Goal: Information Seeking & Learning: Check status

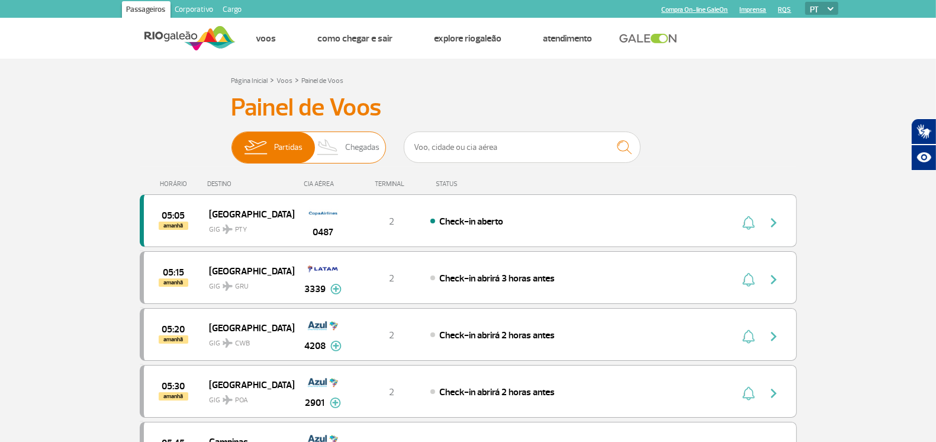
click at [330, 146] on img at bounding box center [328, 147] width 35 height 31
click at [231, 142] on input "Partidas Chegadas" at bounding box center [231, 142] width 0 height 0
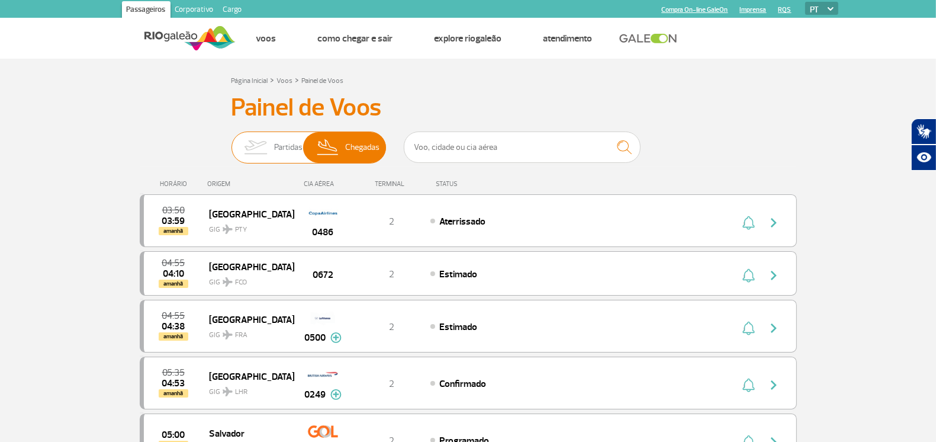
click at [289, 146] on span "Partidas" at bounding box center [288, 147] width 28 height 31
click at [231, 142] on input "Partidas Chegadas" at bounding box center [231, 142] width 0 height 0
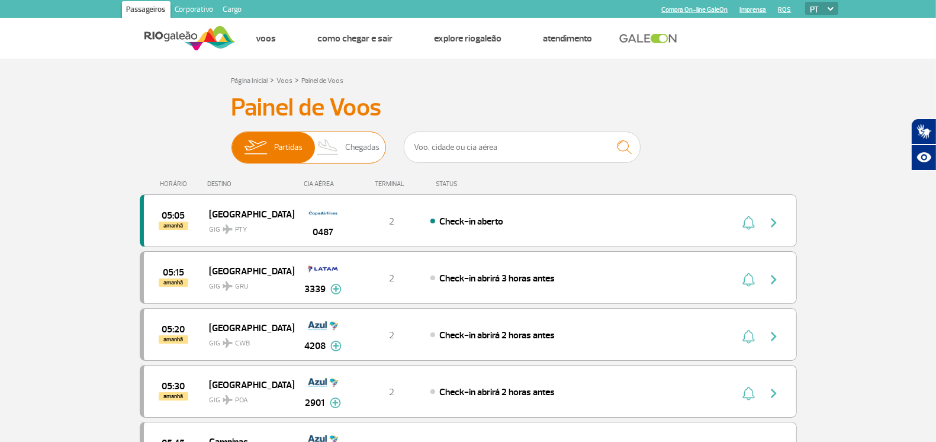
click at [340, 146] on img at bounding box center [328, 147] width 35 height 31
click at [231, 142] on input "Partidas Chegadas" at bounding box center [231, 142] width 0 height 0
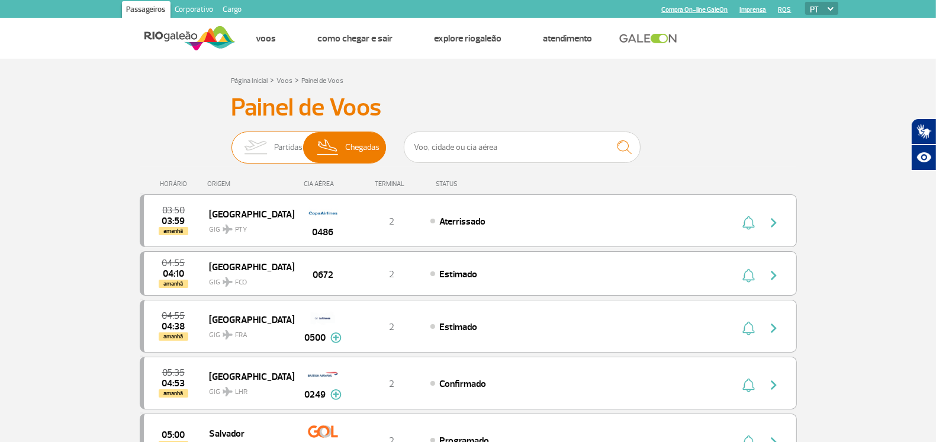
click at [271, 149] on img at bounding box center [255, 147] width 37 height 31
click at [231, 142] on input "Partidas Chegadas" at bounding box center [231, 142] width 0 height 0
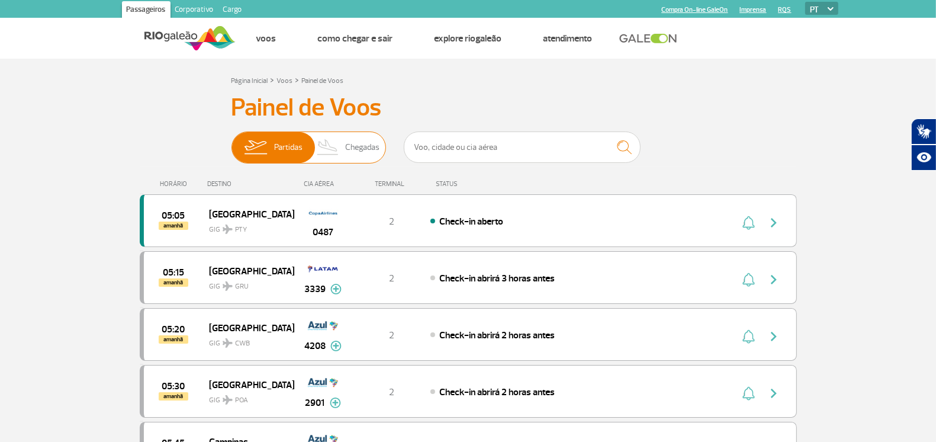
click at [356, 149] on span "Chegadas" at bounding box center [362, 147] width 34 height 31
click at [231, 142] on input "Partidas Chegadas" at bounding box center [231, 142] width 0 height 0
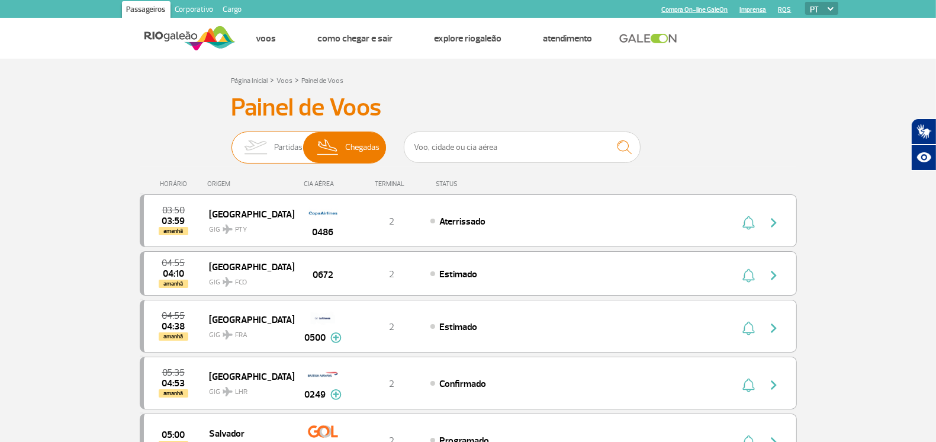
click at [301, 141] on span "Partidas" at bounding box center [288, 147] width 28 height 31
click at [231, 142] on input "Partidas Chegadas" at bounding box center [231, 142] width 0 height 0
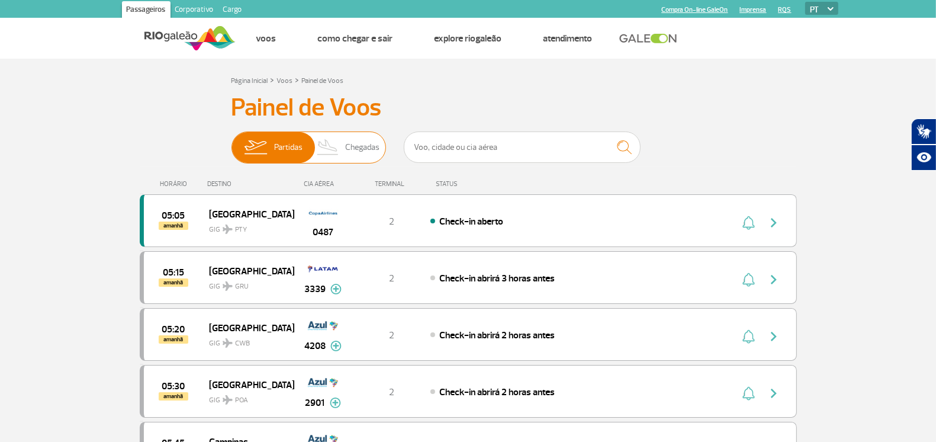
click at [284, 156] on span "Partidas" at bounding box center [288, 147] width 28 height 31
click at [231, 142] on input "Partidas Chegadas" at bounding box center [231, 142] width 0 height 0
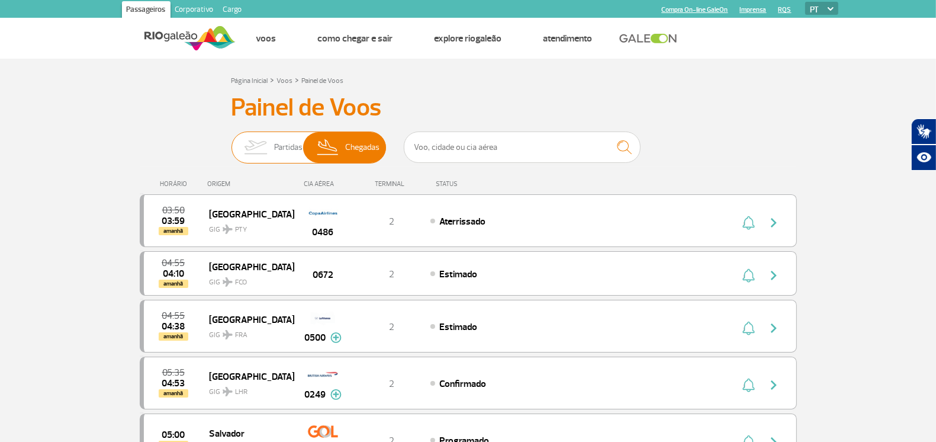
click at [353, 154] on span "Chegadas" at bounding box center [362, 147] width 34 height 31
click at [231, 142] on input "Partidas Chegadas" at bounding box center [231, 142] width 0 height 0
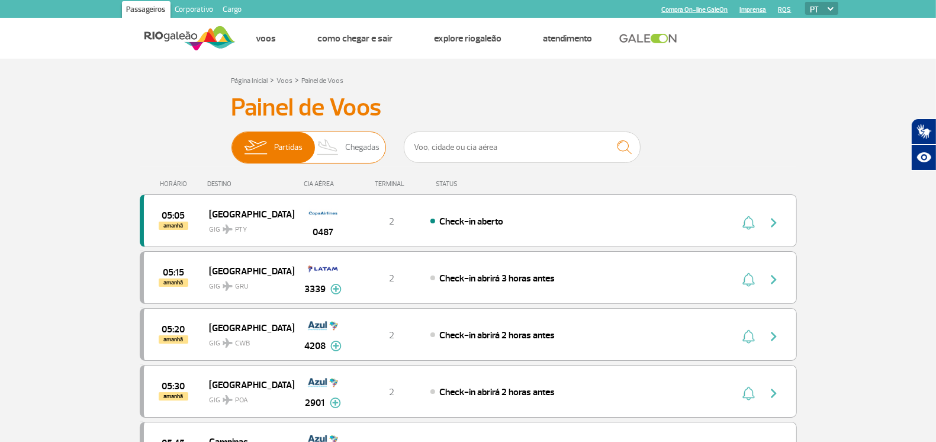
click at [259, 147] on img at bounding box center [255, 147] width 37 height 31
click at [231, 142] on input "Partidas Chegadas" at bounding box center [231, 142] width 0 height 0
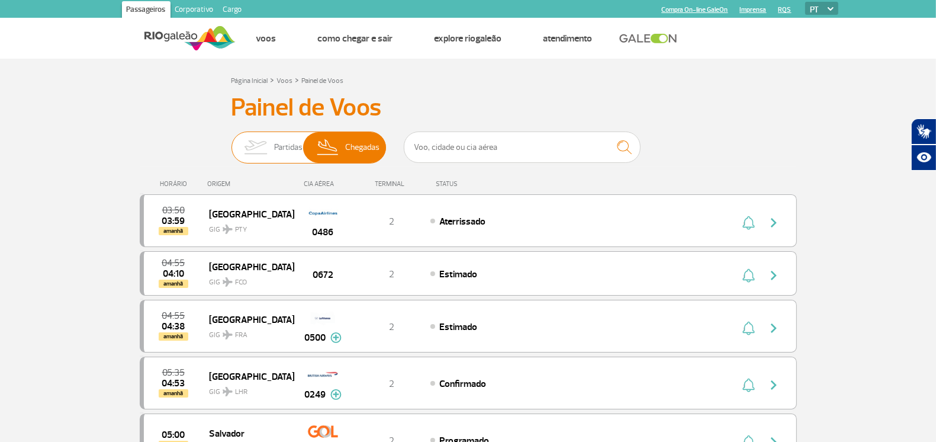
click at [275, 147] on span "Partidas" at bounding box center [288, 147] width 28 height 31
click at [231, 142] on input "Partidas Chegadas" at bounding box center [231, 142] width 0 height 0
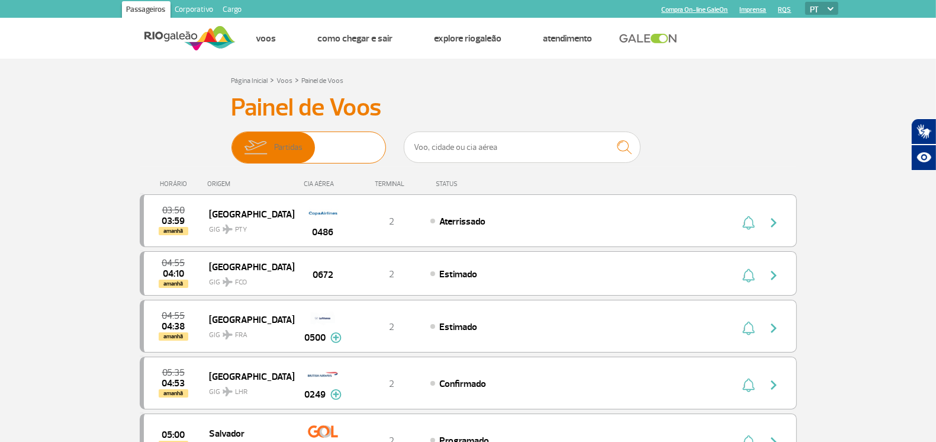
click at [275, 147] on span "Partidas" at bounding box center [288, 147] width 28 height 31
click at [231, 142] on input "Partidas Chegadas" at bounding box center [231, 142] width 0 height 0
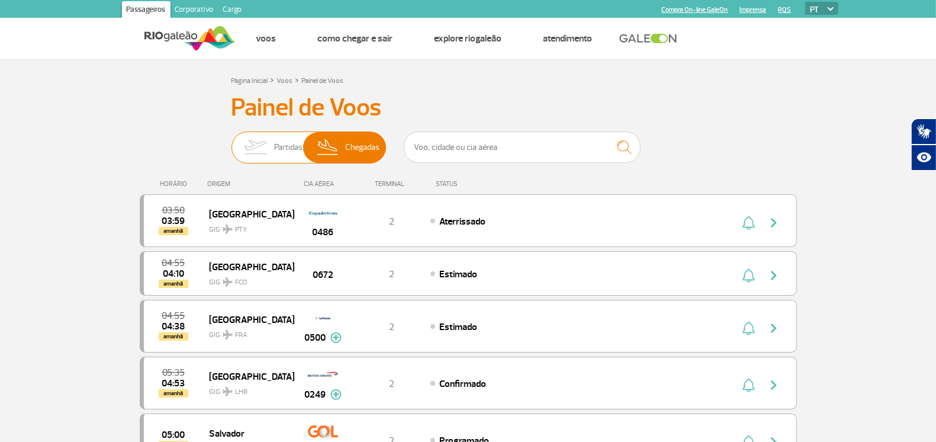
click at [275, 147] on span "Partidas" at bounding box center [288, 147] width 28 height 31
click at [231, 142] on input "Partidas Chegadas" at bounding box center [231, 142] width 0 height 0
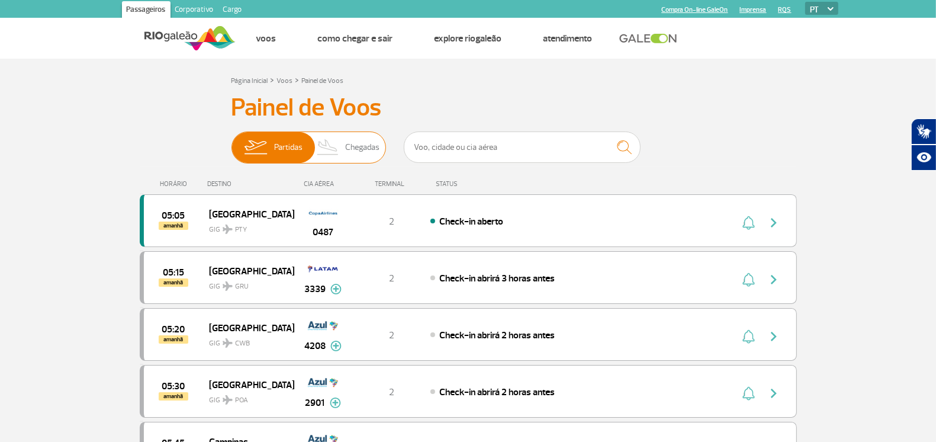
click at [317, 149] on img at bounding box center [328, 147] width 35 height 31
click at [231, 142] on input "Partidas Chegadas" at bounding box center [231, 142] width 0 height 0
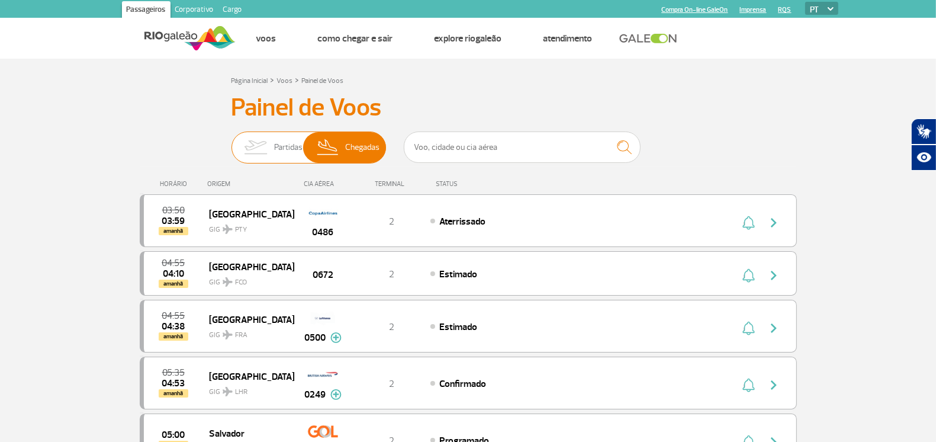
click at [304, 145] on span "Partidas Chegadas" at bounding box center [308, 147] width 155 height 32
click at [231, 142] on input "Partidas Chegadas" at bounding box center [231, 142] width 0 height 0
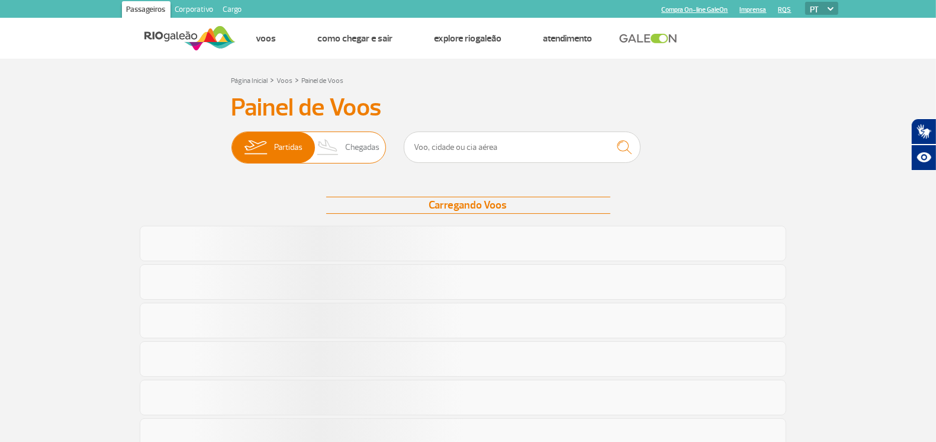
click at [345, 143] on span "Chegadas" at bounding box center [362, 147] width 34 height 31
click at [231, 142] on input "Partidas Chegadas" at bounding box center [231, 142] width 0 height 0
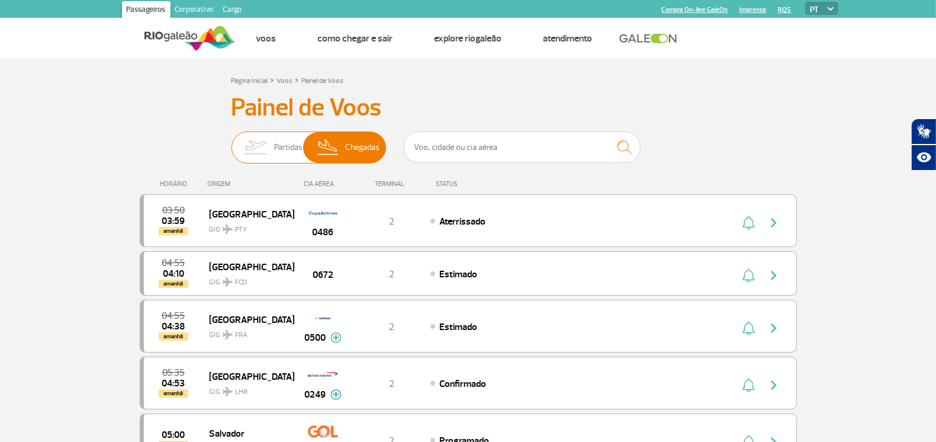
click at [253, 155] on img at bounding box center [255, 147] width 37 height 31
click at [231, 142] on input "Partidas Chegadas" at bounding box center [231, 142] width 0 height 0
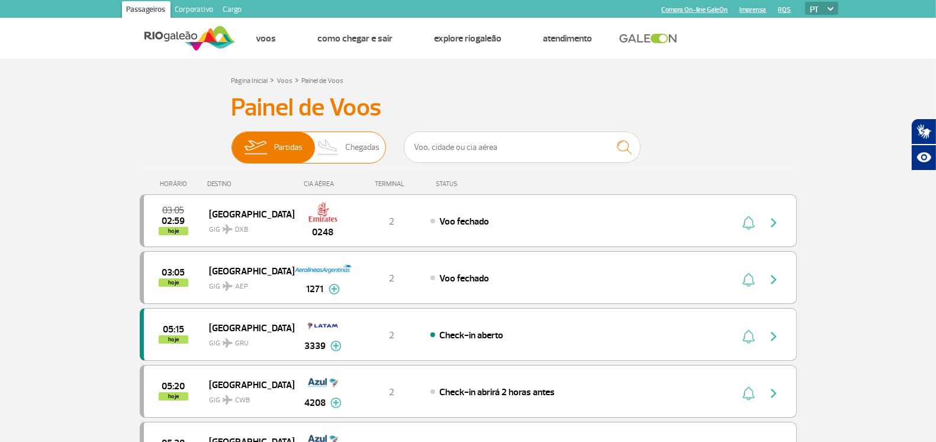
click at [347, 149] on span "Chegadas" at bounding box center [362, 147] width 34 height 31
click at [231, 142] on input "Partidas Chegadas" at bounding box center [231, 142] width 0 height 0
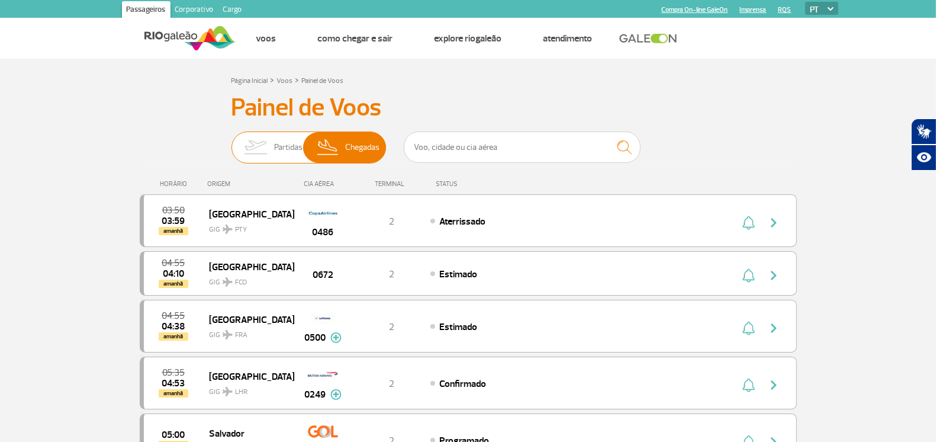
click at [274, 145] on span "Partidas" at bounding box center [288, 147] width 28 height 31
click at [231, 142] on input "Partidas Chegadas" at bounding box center [231, 142] width 0 height 0
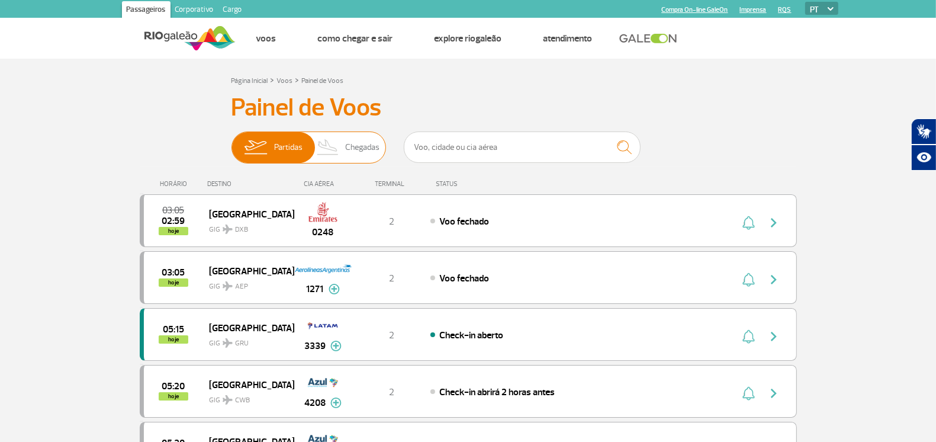
click at [364, 152] on span "Chegadas" at bounding box center [362, 147] width 34 height 31
click at [231, 142] on input "Partidas Chegadas" at bounding box center [231, 142] width 0 height 0
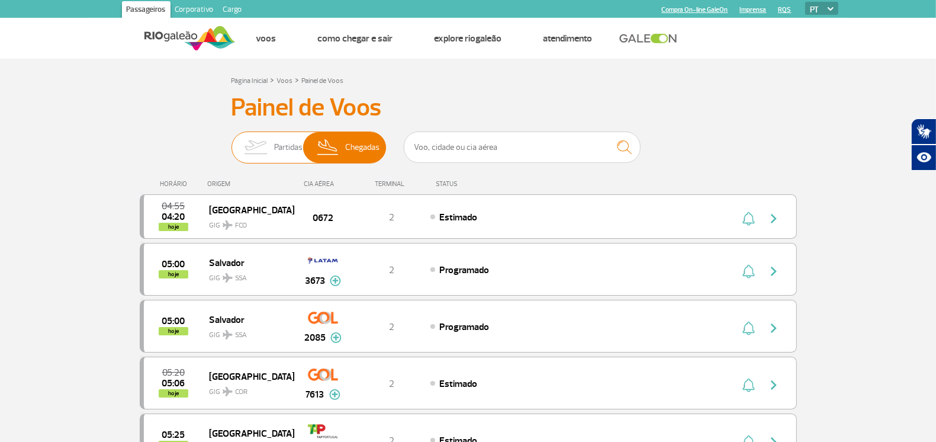
click at [289, 144] on span "Partidas" at bounding box center [288, 147] width 28 height 31
click at [231, 142] on input "Partidas Chegadas" at bounding box center [231, 142] width 0 height 0
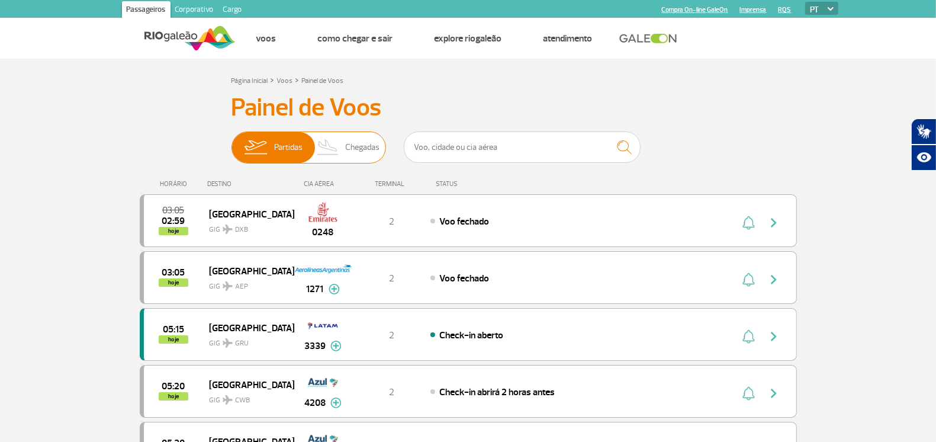
click at [342, 143] on img at bounding box center [328, 147] width 35 height 31
click at [231, 142] on input "Partidas Chegadas" at bounding box center [231, 142] width 0 height 0
